Goal: Task Accomplishment & Management: Complete application form

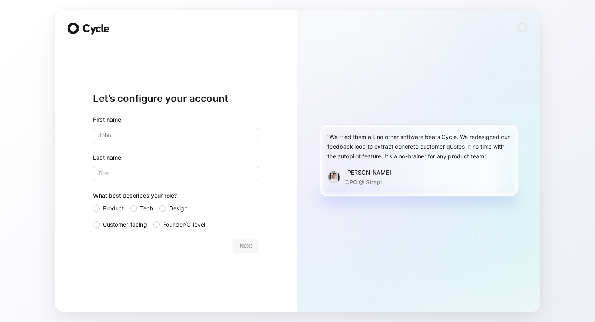
type input "[PERSON_NAME]"
type input "Sirot"
click at [130, 222] on span "Customer-facing" at bounding box center [125, 225] width 44 height 10
click at [93, 220] on input "Customer-facing" at bounding box center [93, 220] width 0 height 0
click at [250, 245] on span "Next" at bounding box center [245, 246] width 13 height 10
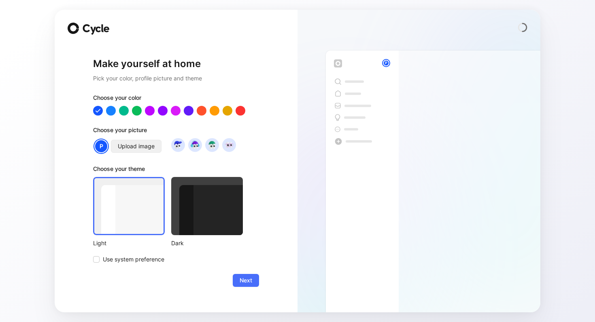
click at [130, 145] on span "Upload image" at bounding box center [136, 147] width 37 height 10
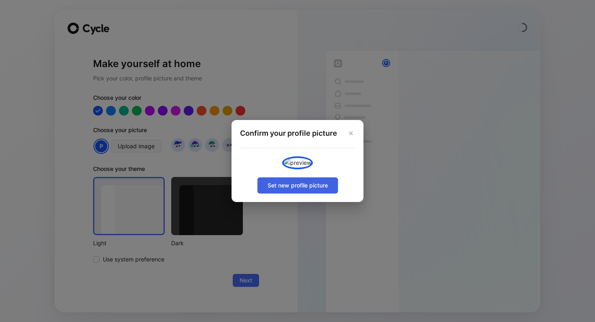
click at [305, 190] on span "Set new profile picture" at bounding box center [297, 186] width 60 height 10
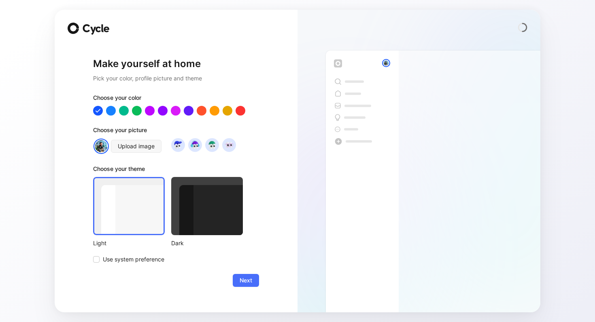
click at [205, 202] on div at bounding box center [207, 206] width 72 height 58
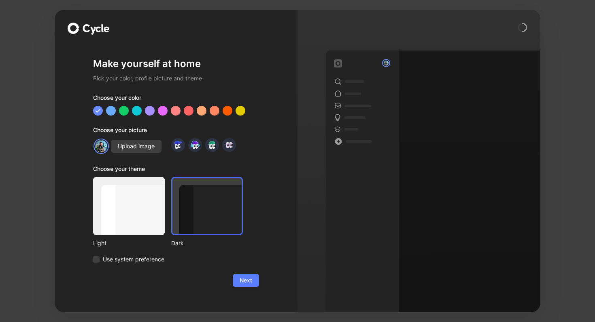
click at [252, 277] on button "Next" at bounding box center [246, 280] width 26 height 13
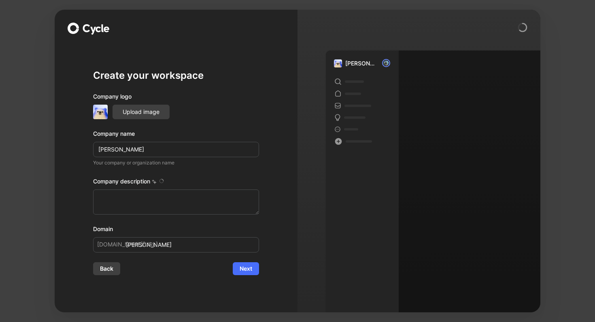
click at [288, 224] on div "Create your workspace Company logo Upload image Company name Alan Your company …" at bounding box center [176, 161] width 243 height 303
click at [297, 167] on div "Create your workspace Company logo Upload image Company name Alan Your company …" at bounding box center [176, 161] width 243 height 303
click at [243, 265] on span "Next" at bounding box center [245, 269] width 13 height 10
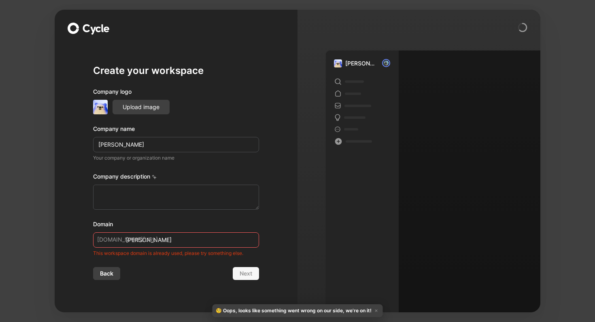
click at [195, 241] on input "alan" at bounding box center [176, 240] width 166 height 15
click at [244, 273] on div "Back Next" at bounding box center [176, 273] width 166 height 13
click at [157, 239] on input "alan" at bounding box center [176, 240] width 166 height 15
click at [108, 269] on span "Back" at bounding box center [106, 274] width 13 height 10
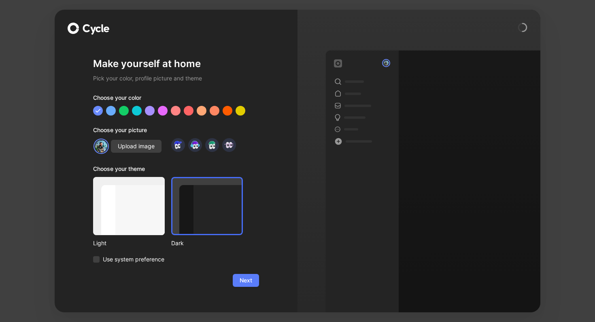
click at [255, 283] on button "Next" at bounding box center [246, 280] width 26 height 13
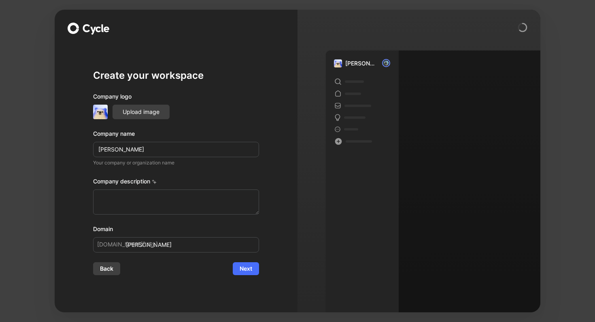
click at [265, 138] on div "Create your workspace Company logo Upload image Company name Alan Your company …" at bounding box center [176, 161] width 243 height 303
click at [107, 270] on span "Back" at bounding box center [106, 269] width 13 height 10
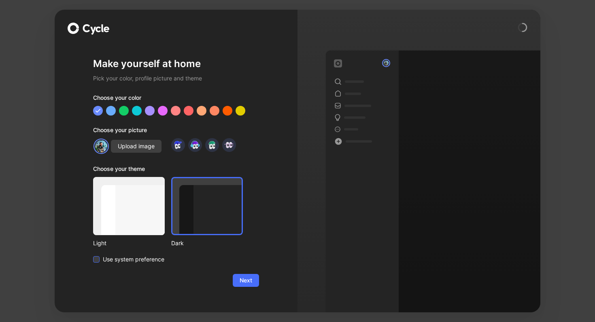
click at [116, 261] on span "Use system preference" at bounding box center [133, 260] width 61 height 10
click at [93, 255] on input "Use system preference" at bounding box center [93, 255] width 0 height 0
click at [247, 276] on span "Next" at bounding box center [245, 281] width 13 height 10
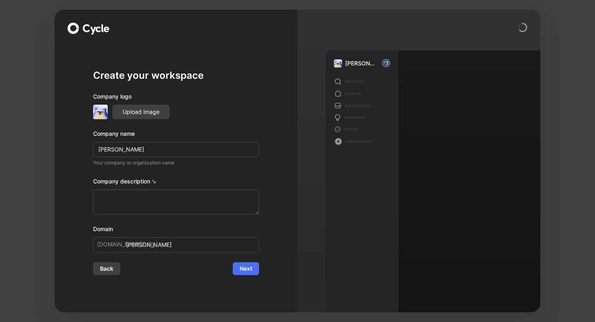
click at [299, 216] on div "Alan" at bounding box center [418, 172] width 243 height 280
click at [192, 197] on textarea at bounding box center [176, 202] width 166 height 25
click at [360, 56] on div "Alan" at bounding box center [362, 191] width 73 height 280
click at [351, 65] on div "Alan" at bounding box center [360, 64] width 30 height 10
click at [521, 25] on circle at bounding box center [522, 27] width 8 height 8
